Goal: Information Seeking & Learning: Check status

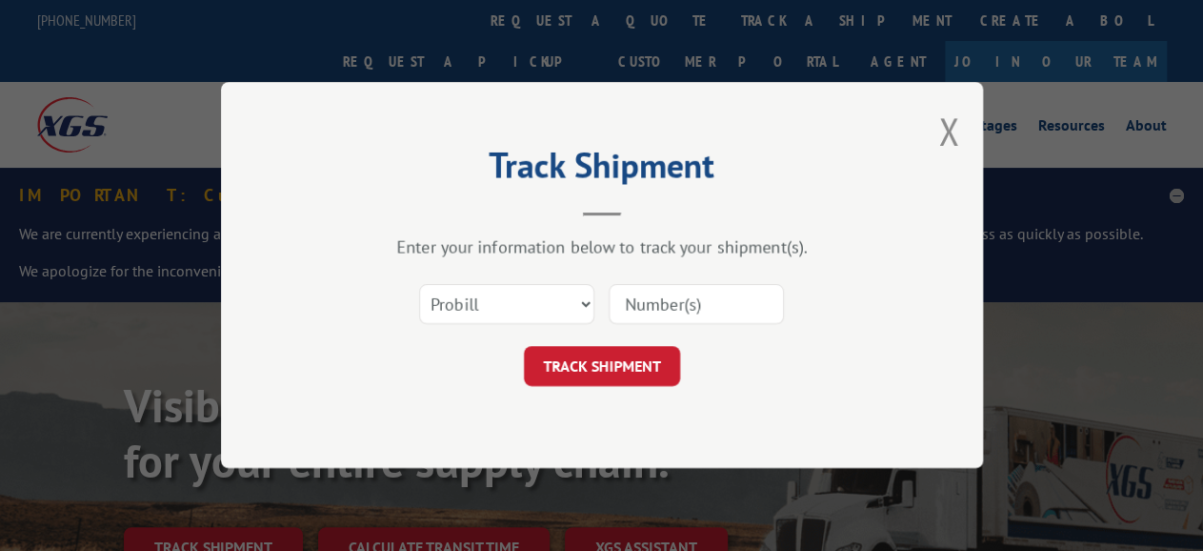
click at [419, 285] on select "Select category... Probill BOL PO" at bounding box center [506, 305] width 175 height 40
select select "bol"
click option "BOL" at bounding box center [0, 0] width 0 height 0
click at [701, 300] on input at bounding box center [696, 305] width 175 height 40
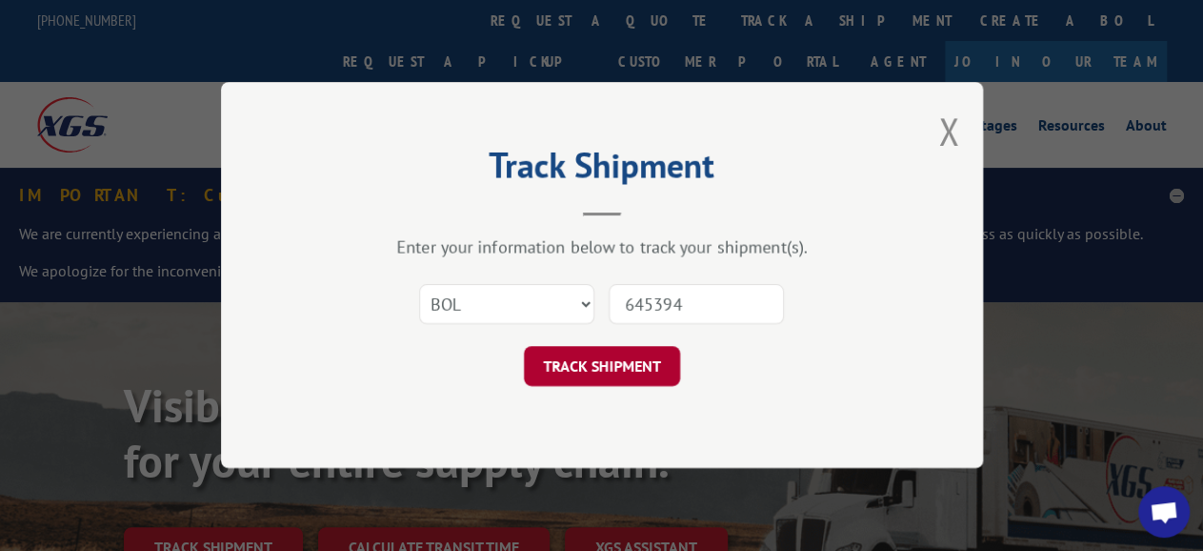
type input "645394"
click at [632, 363] on button "TRACK SHIPMENT" at bounding box center [602, 367] width 156 height 40
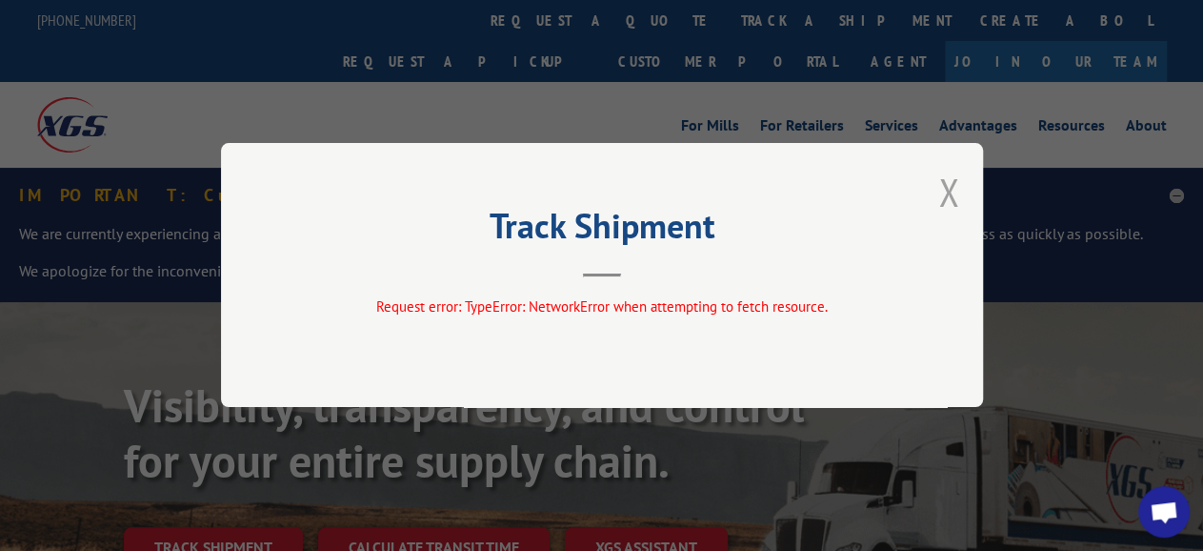
click at [952, 196] on button "Close modal" at bounding box center [948, 192] width 21 height 50
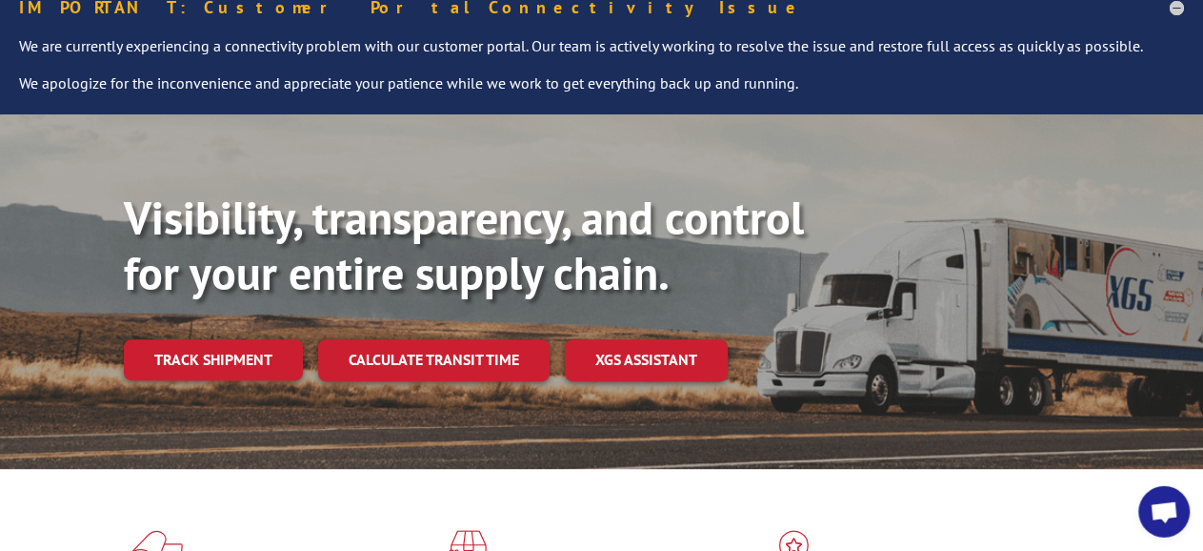
scroll to position [297, 0]
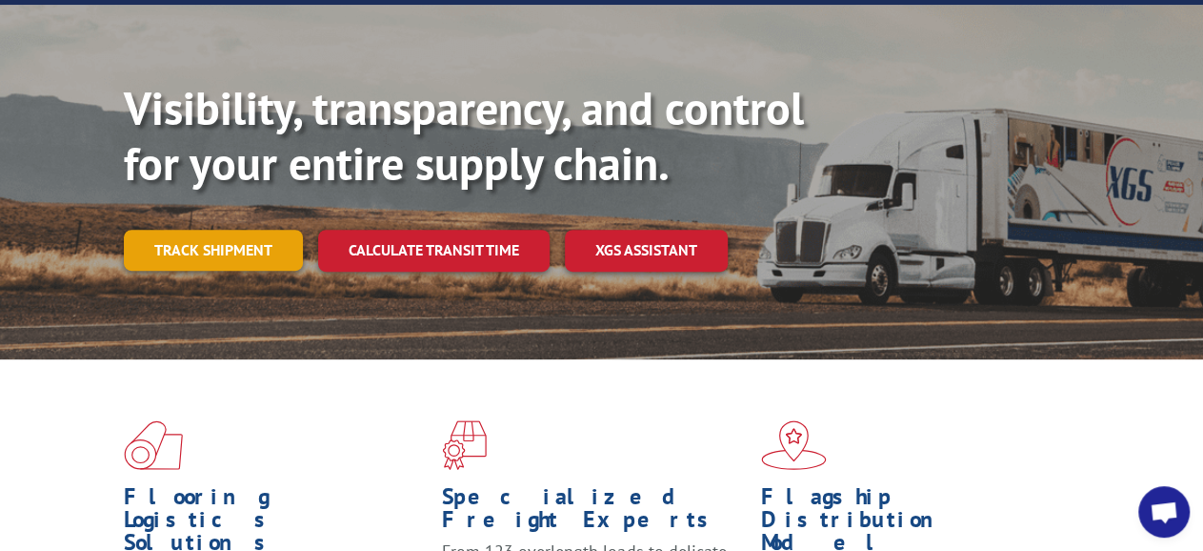
click at [208, 230] on link "Track shipment" at bounding box center [213, 250] width 179 height 40
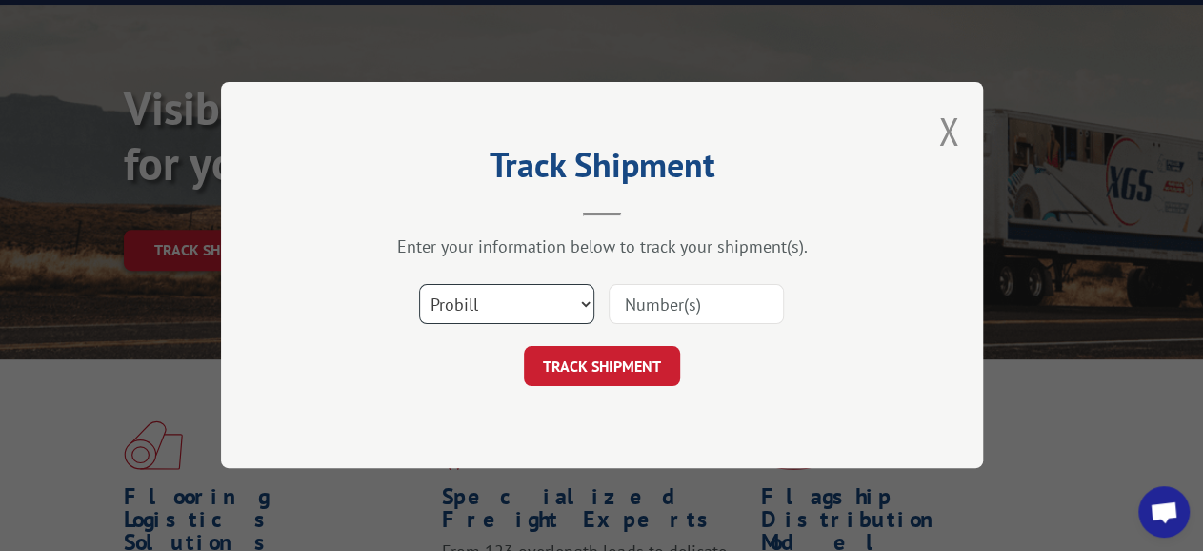
click at [419, 285] on select "Select category... Probill BOL PO" at bounding box center [506, 305] width 175 height 40
select select "bol"
click option "BOL" at bounding box center [0, 0] width 0 height 0
click at [664, 311] on input at bounding box center [696, 305] width 175 height 40
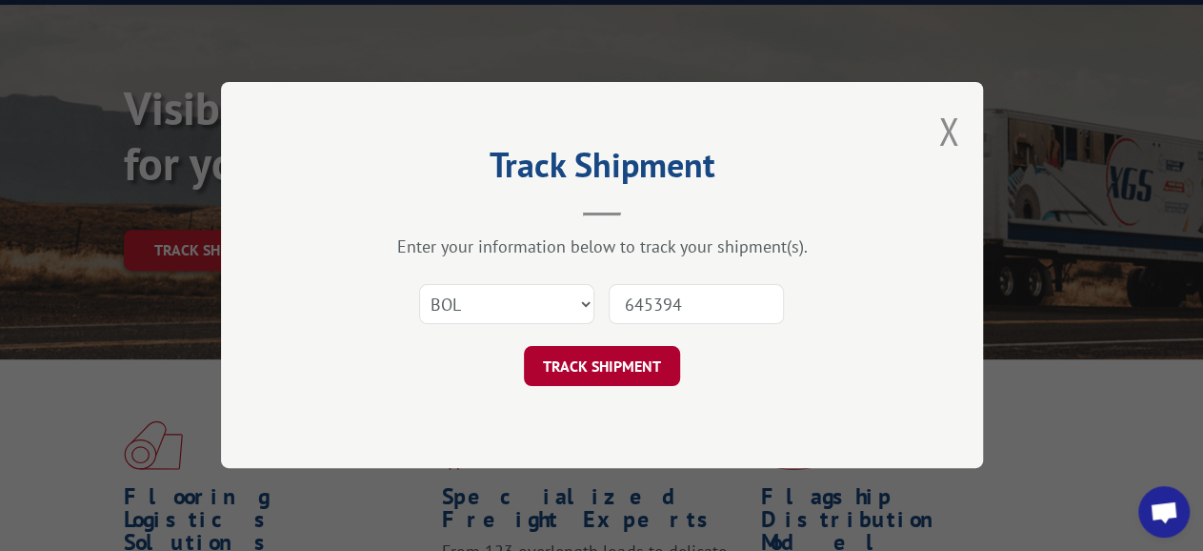
type input "645394"
click at [605, 361] on button "TRACK SHIPMENT" at bounding box center [602, 367] width 156 height 40
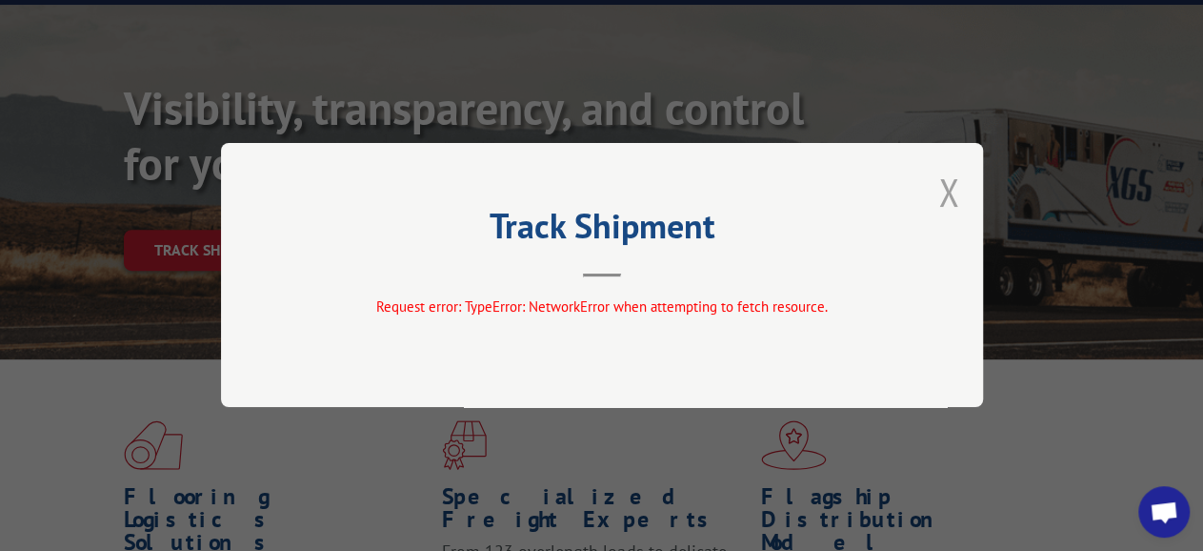
click at [946, 199] on button "Close modal" at bounding box center [948, 192] width 21 height 50
